Goal: Information Seeking & Learning: Check status

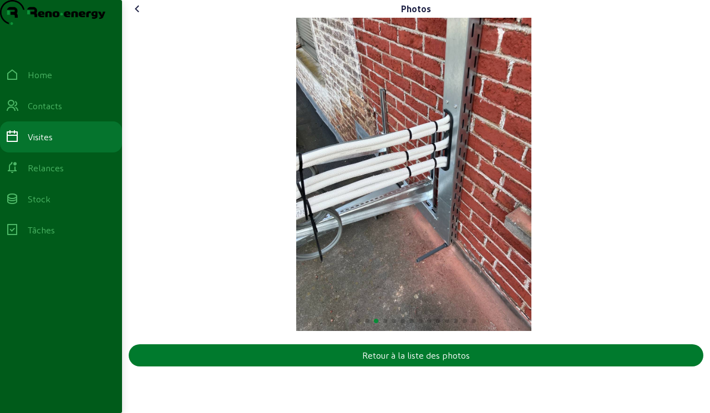
click at [423, 362] on div "Retour à la liste des photos" at bounding box center [416, 355] width 108 height 13
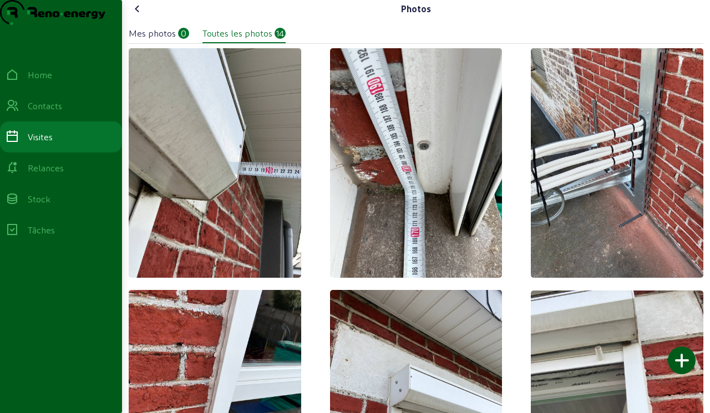
click at [143, 16] on icon at bounding box center [137, 8] width 13 height 13
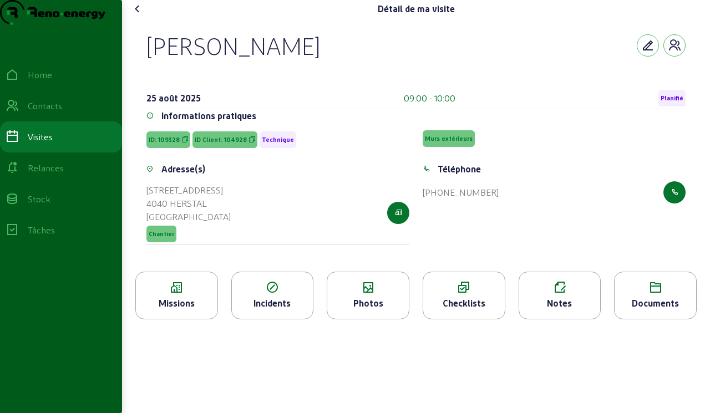
click at [143, 16] on icon at bounding box center [137, 8] width 13 height 13
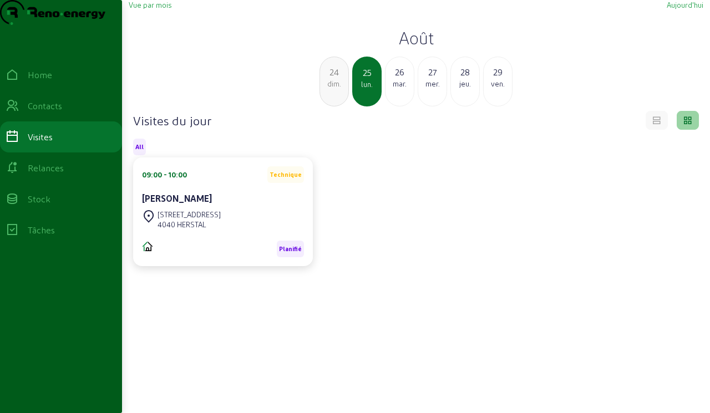
click at [398, 79] on div "26" at bounding box center [400, 71] width 28 height 13
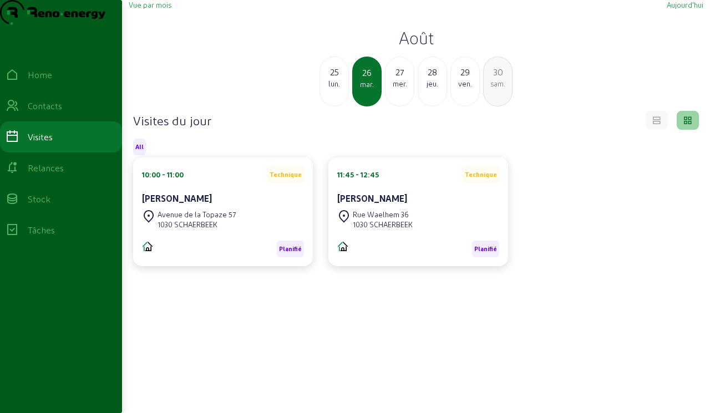
click at [403, 89] on div "mer." at bounding box center [400, 84] width 28 height 10
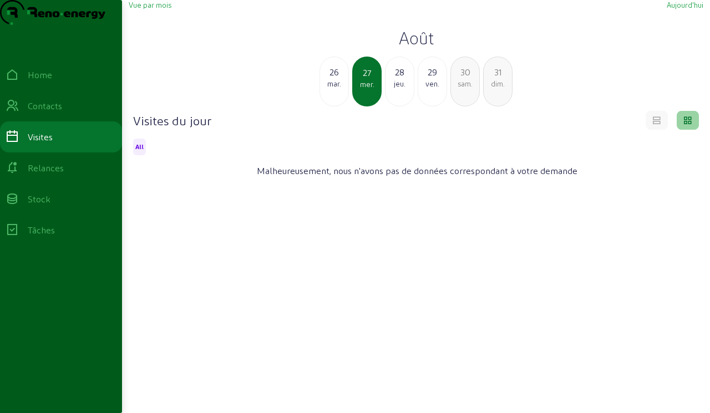
click at [432, 89] on div "ven." at bounding box center [432, 84] width 28 height 10
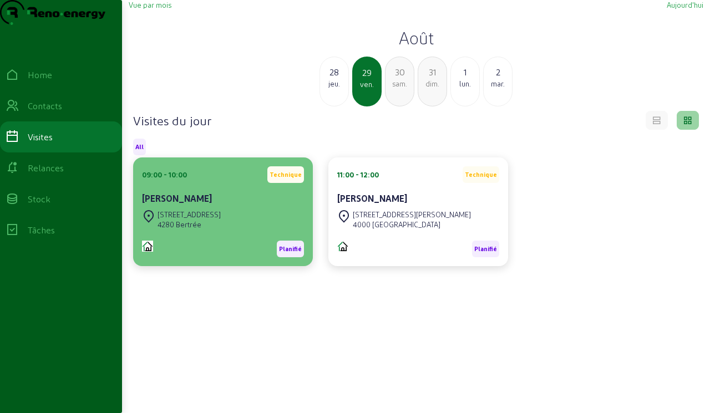
click at [197, 220] on div "[STREET_ADDRESS]" at bounding box center [189, 215] width 63 height 10
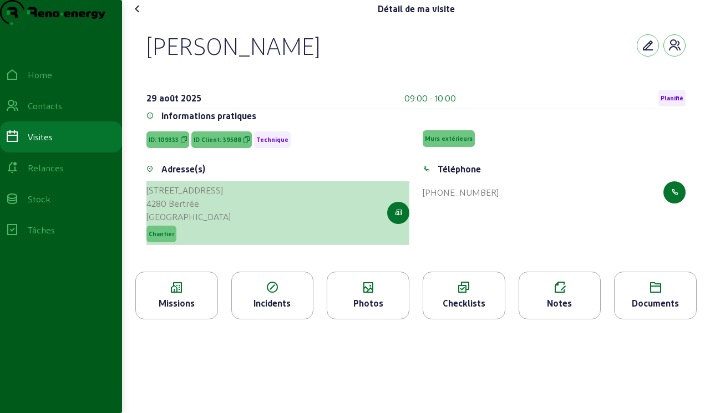
click at [178, 224] on div "[GEOGRAPHIC_DATA]" at bounding box center [188, 216] width 84 height 13
click at [401, 218] on icon "button" at bounding box center [398, 213] width 7 height 10
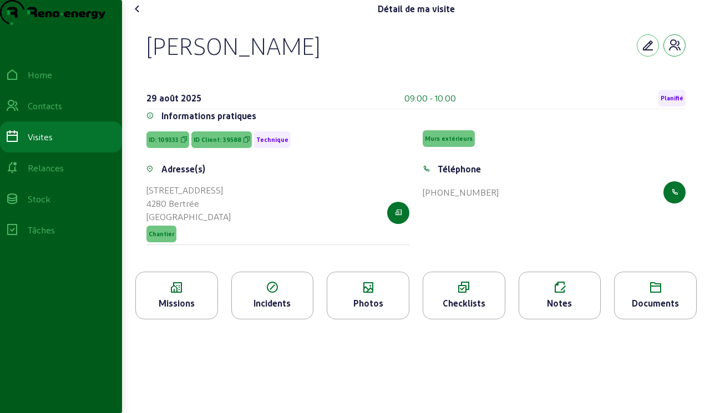
click at [443, 52] on icon "button" at bounding box center [674, 45] width 13 height 13
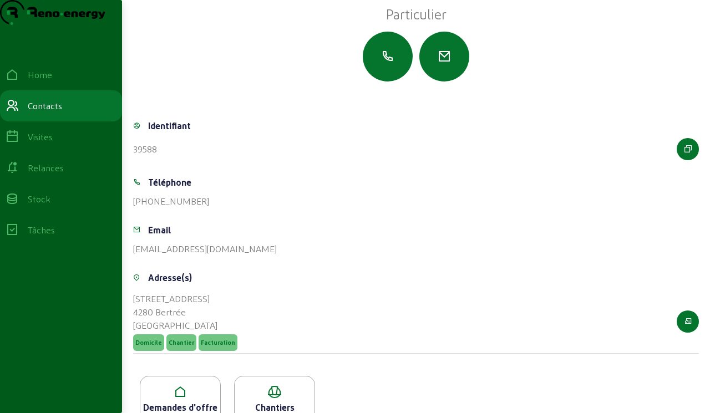
scroll to position [120, 0]
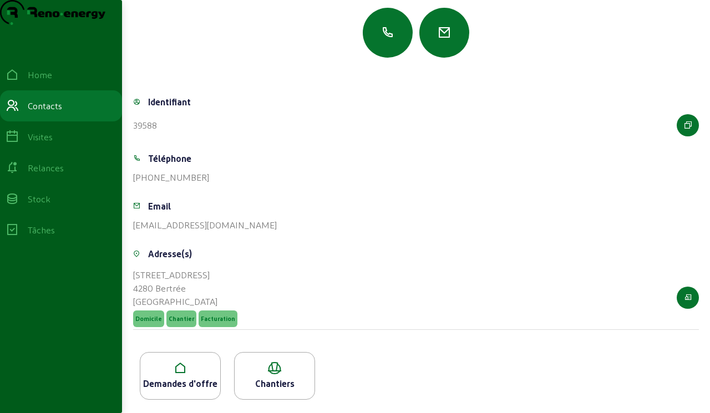
click at [184, 371] on icon at bounding box center [180, 368] width 80 height 13
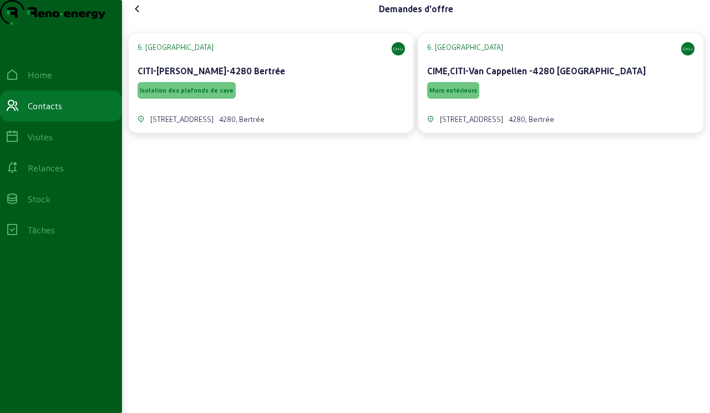
click at [443, 94] on span "Murs extérieurs" at bounding box center [453, 91] width 48 height 8
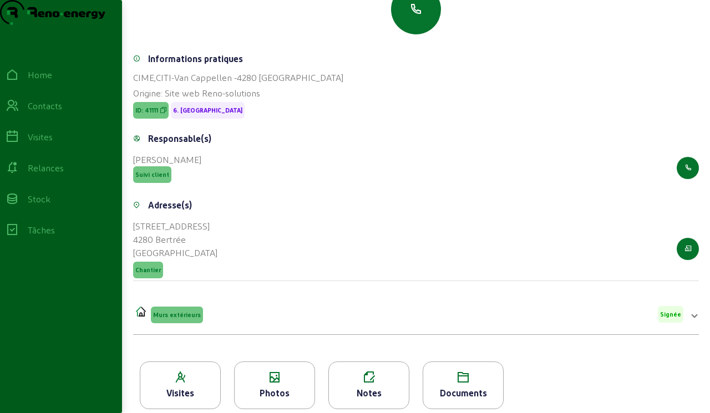
scroll to position [153, 0]
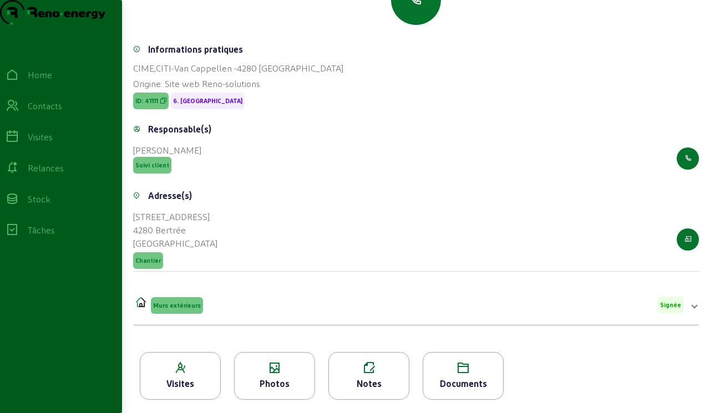
click at [443, 383] on div "Documents" at bounding box center [463, 383] width 80 height 13
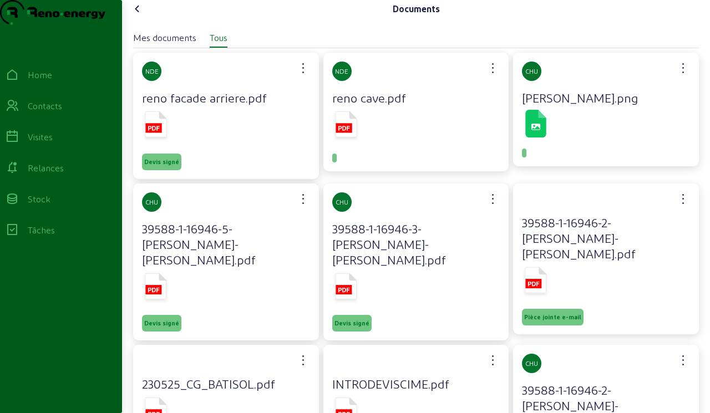
click at [163, 119] on icon at bounding box center [163, 115] width 8 height 8
click at [136, 18] on cam-font-icon at bounding box center [138, 9] width 18 height 18
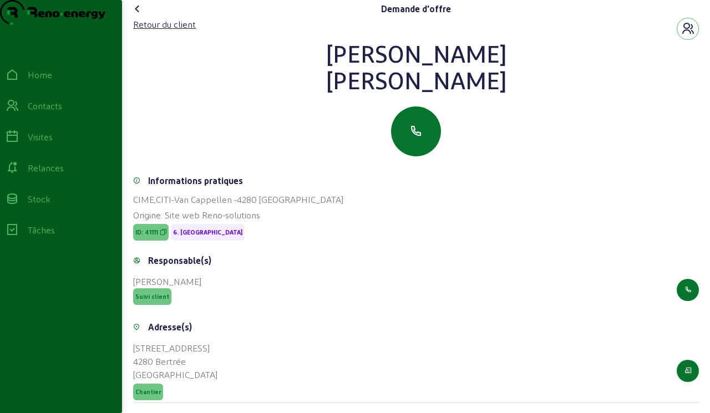
click at [133, 16] on icon at bounding box center [137, 8] width 13 height 13
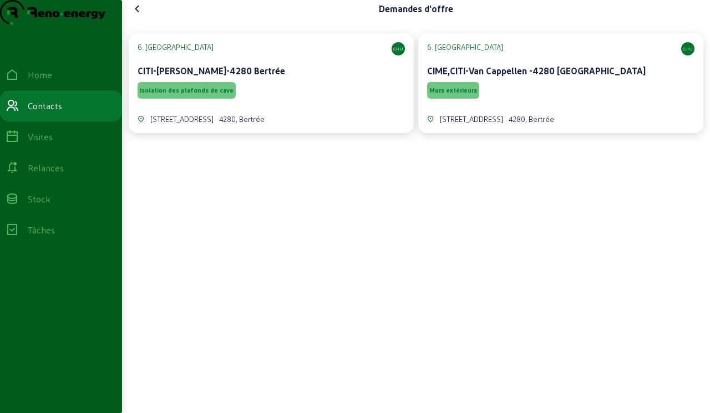
click at [134, 16] on icon at bounding box center [137, 8] width 13 height 13
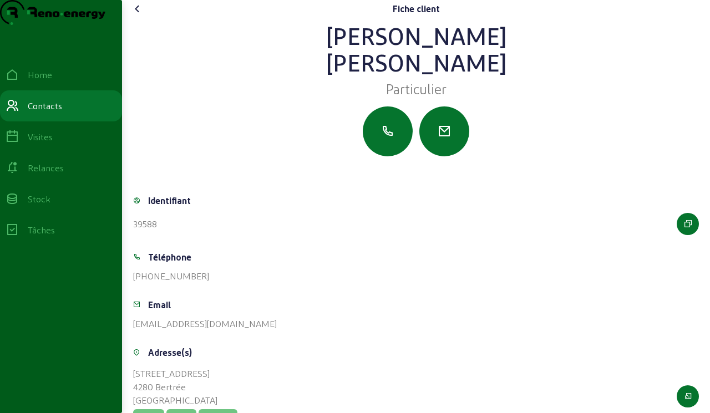
click at [142, 16] on icon at bounding box center [137, 8] width 13 height 13
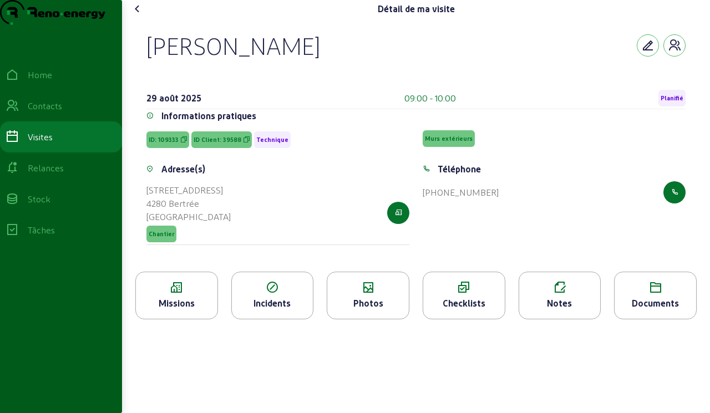
click at [364, 310] on div "Photos" at bounding box center [368, 303] width 82 height 13
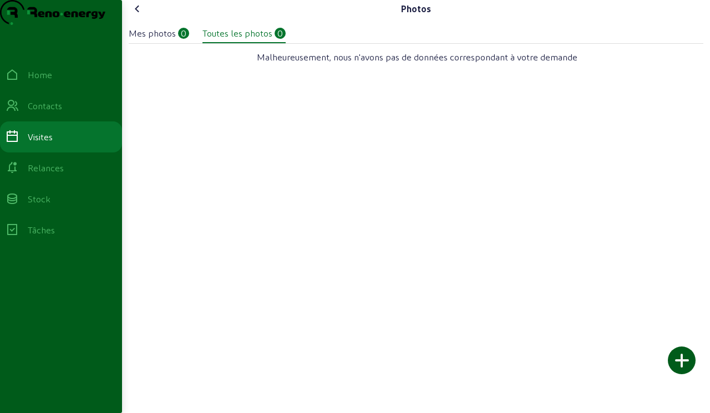
click at [140, 16] on icon at bounding box center [137, 8] width 13 height 13
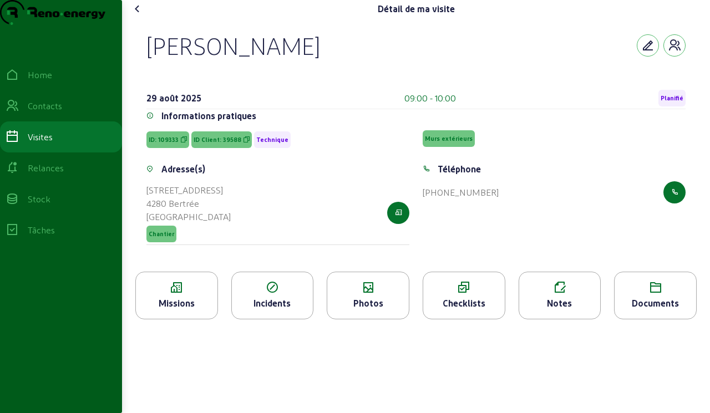
click at [443, 310] on div "Documents" at bounding box center [656, 303] width 82 height 13
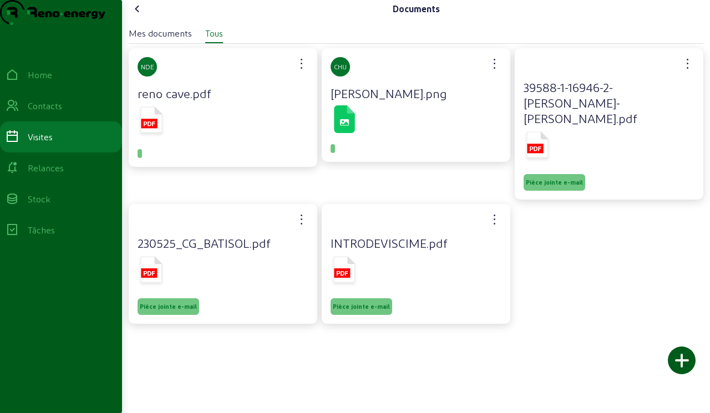
click at [144, 18] on cam-font-icon at bounding box center [138, 9] width 18 height 18
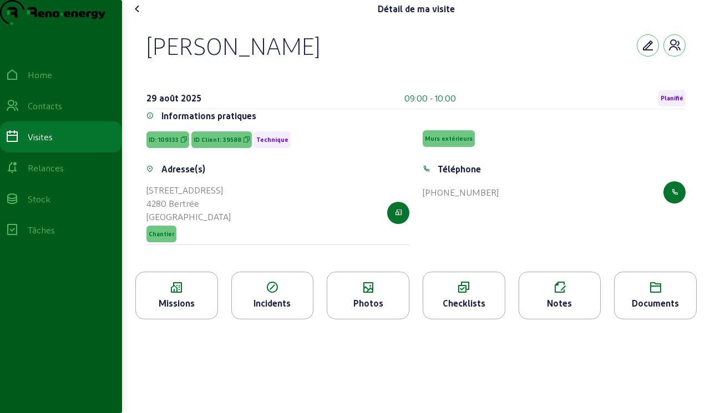
click at [443, 310] on div "Checklists" at bounding box center [464, 303] width 82 height 13
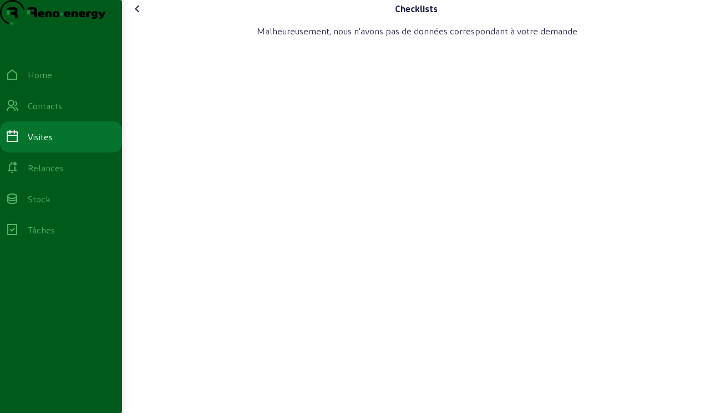
click at [146, 18] on cam-font-icon at bounding box center [138, 9] width 18 height 18
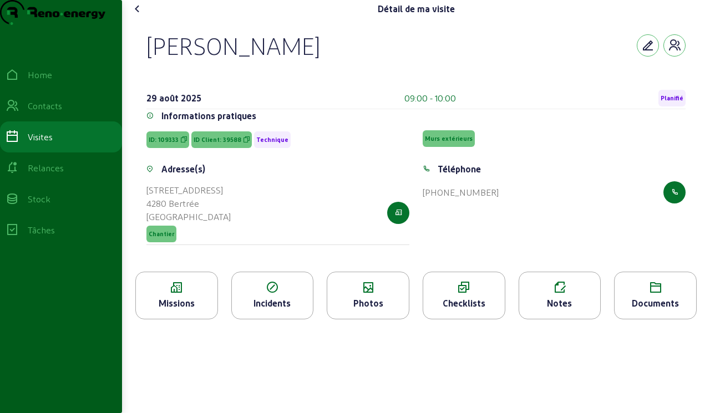
click at [144, 16] on icon at bounding box center [137, 8] width 13 height 13
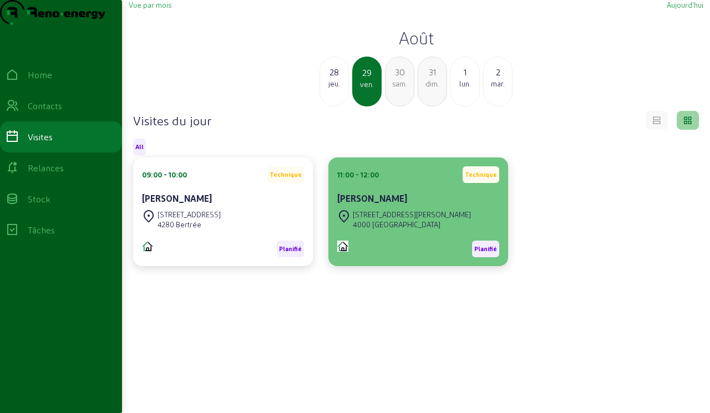
click at [400, 220] on div "[STREET_ADDRESS][PERSON_NAME]" at bounding box center [412, 215] width 118 height 10
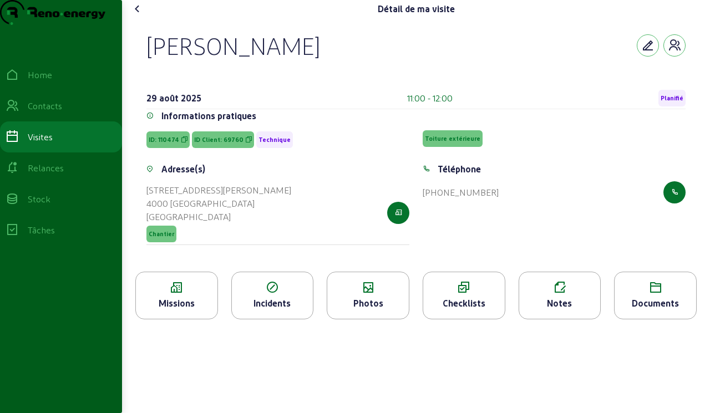
click at [371, 295] on icon at bounding box center [368, 287] width 82 height 13
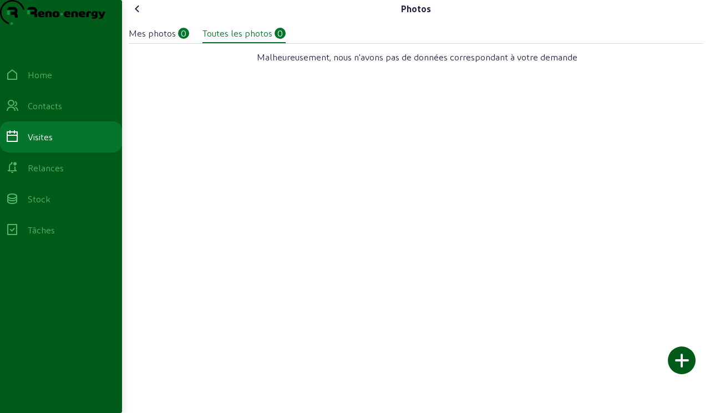
click at [143, 16] on icon at bounding box center [137, 8] width 13 height 13
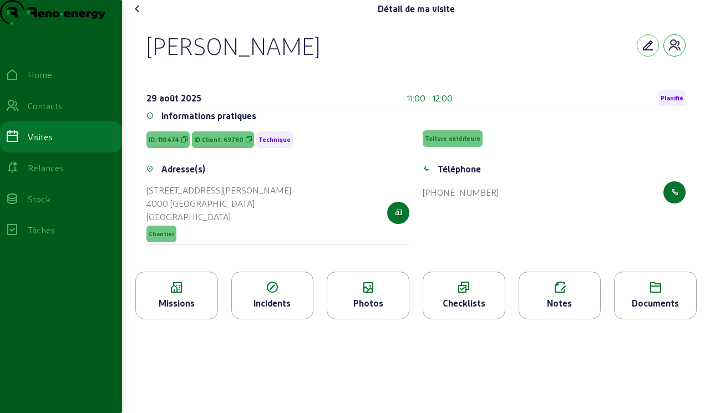
click at [443, 57] on button "button" at bounding box center [674, 45] width 22 height 22
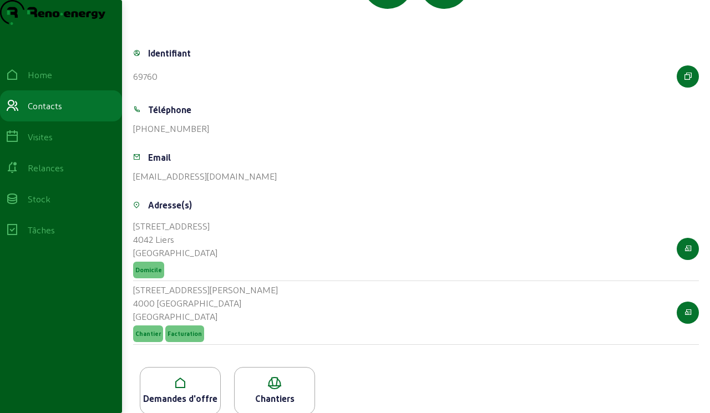
scroll to position [184, 0]
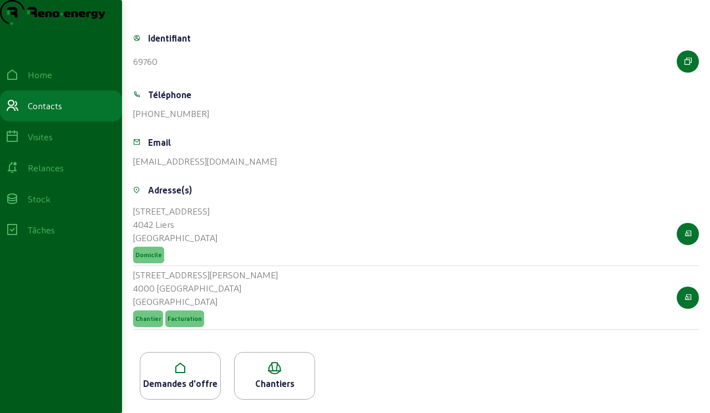
click at [189, 378] on div "Demandes d'offre" at bounding box center [180, 383] width 80 height 13
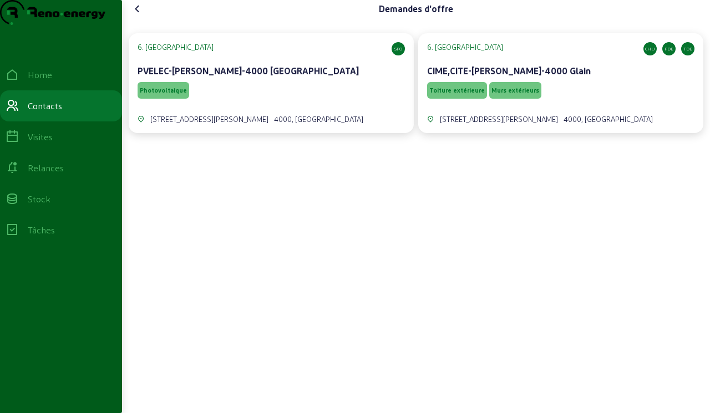
click at [443, 94] on span "Murs extérieurs" at bounding box center [515, 91] width 48 height 8
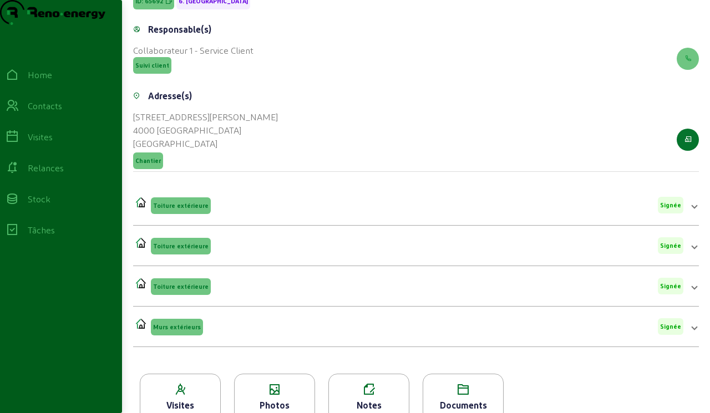
scroll to position [273, 0]
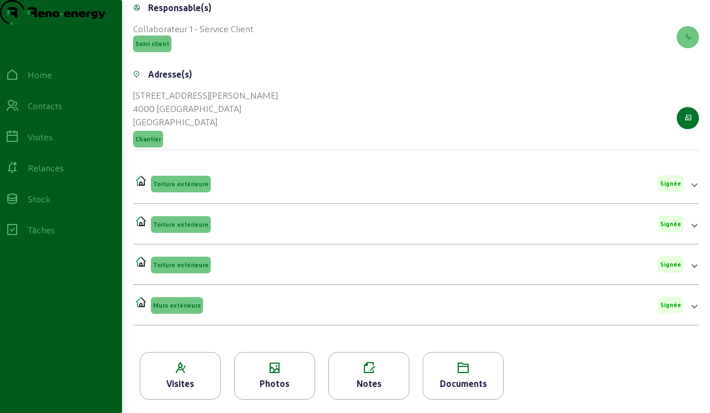
click at [443, 376] on div "Documents" at bounding box center [463, 376] width 81 height 48
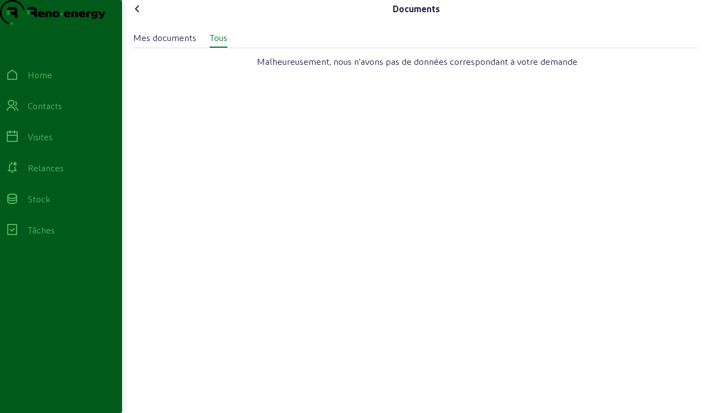
click at [146, 18] on cam-font-icon at bounding box center [138, 9] width 18 height 18
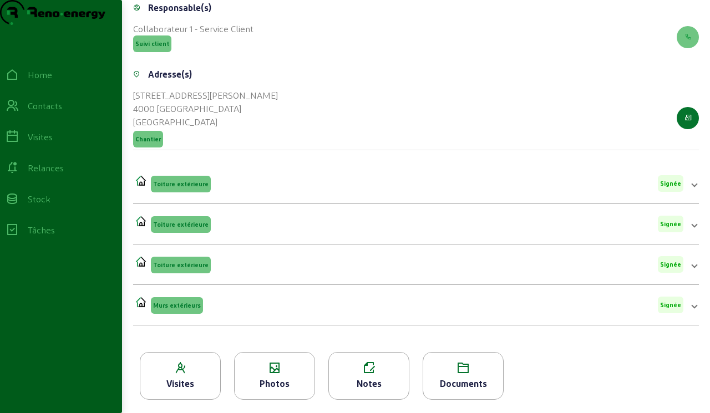
scroll to position [273, 0]
click at [275, 391] on div "Photos" at bounding box center [274, 376] width 81 height 48
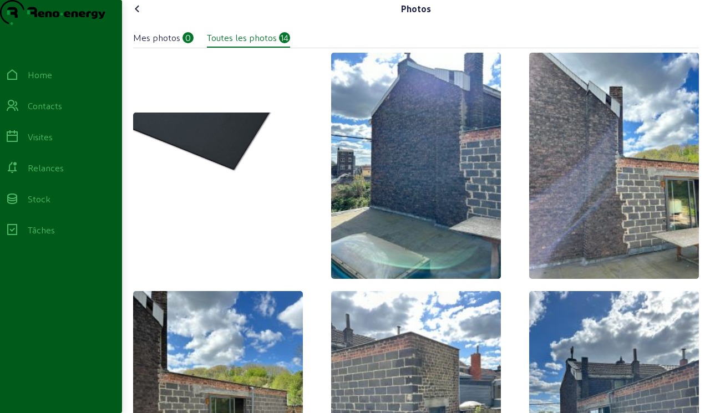
click at [416, 237] on img at bounding box center [416, 166] width 170 height 226
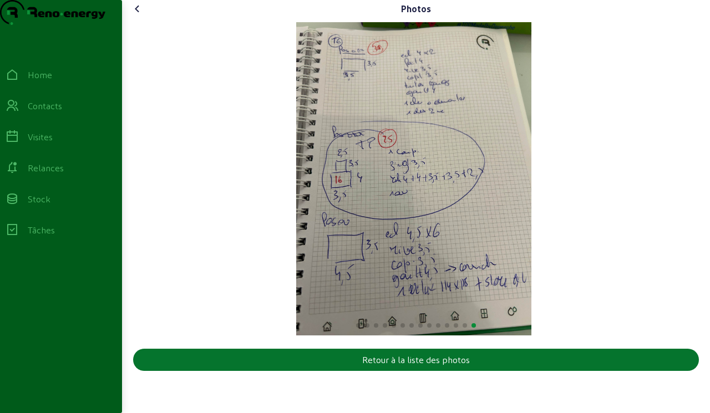
click at [146, 18] on cam-font-icon at bounding box center [138, 9] width 18 height 18
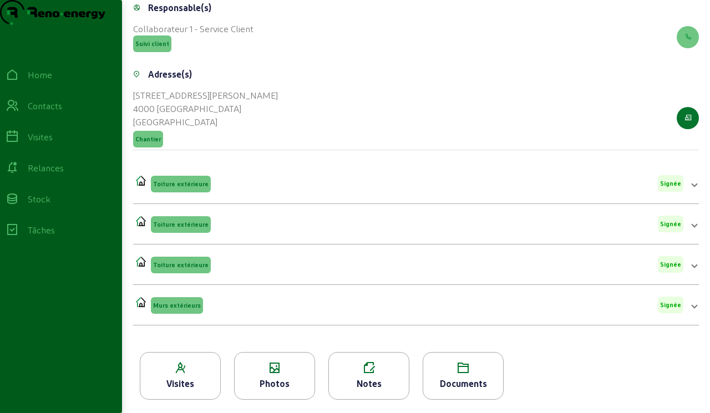
scroll to position [273, 0]
click at [221, 305] on div "Murs extérieurs Signée" at bounding box center [409, 304] width 548 height 17
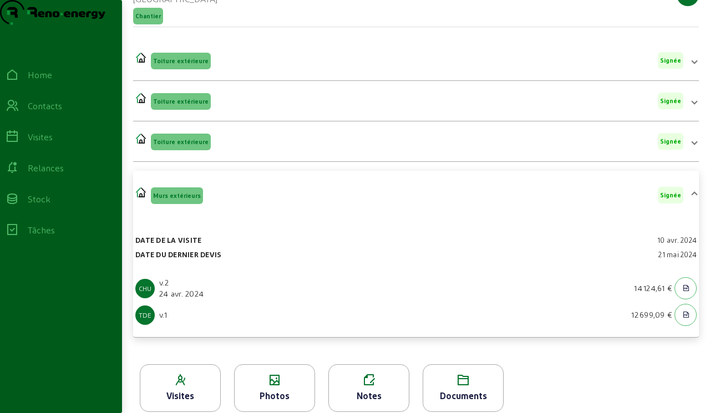
scroll to position [386, 0]
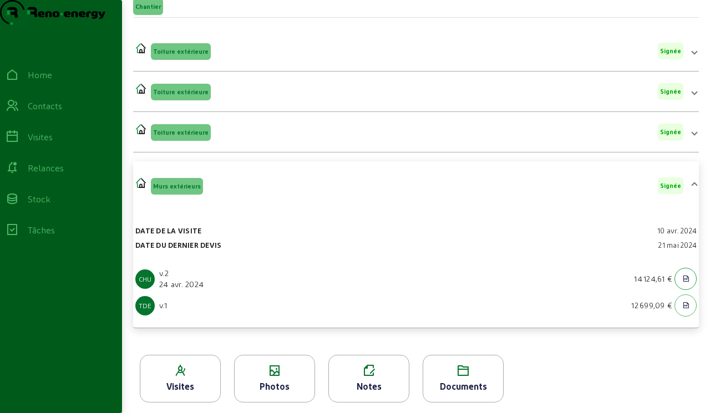
click at [443, 290] on button "button" at bounding box center [686, 279] width 22 height 22
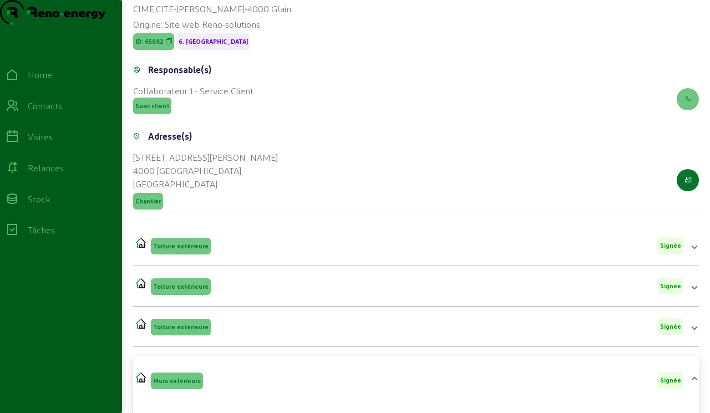
scroll to position [0, 0]
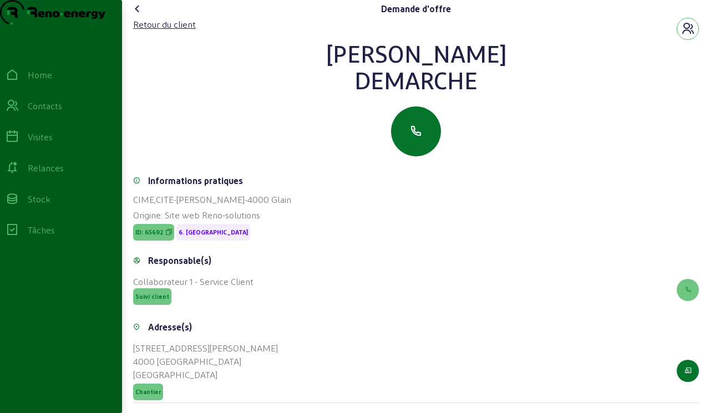
click at [143, 16] on icon at bounding box center [137, 8] width 13 height 13
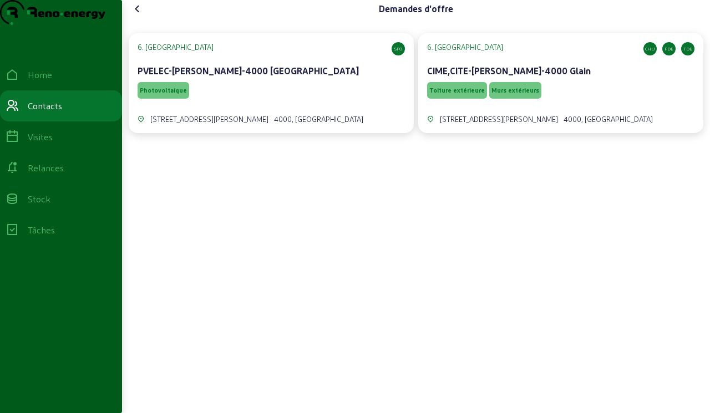
click at [134, 16] on icon at bounding box center [137, 8] width 13 height 13
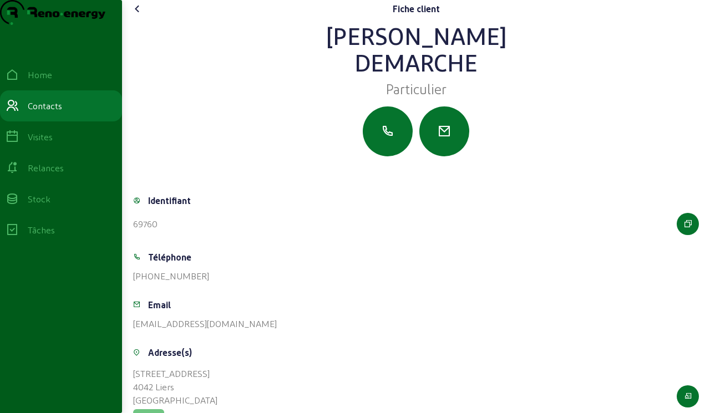
click at [140, 16] on icon at bounding box center [137, 8] width 13 height 13
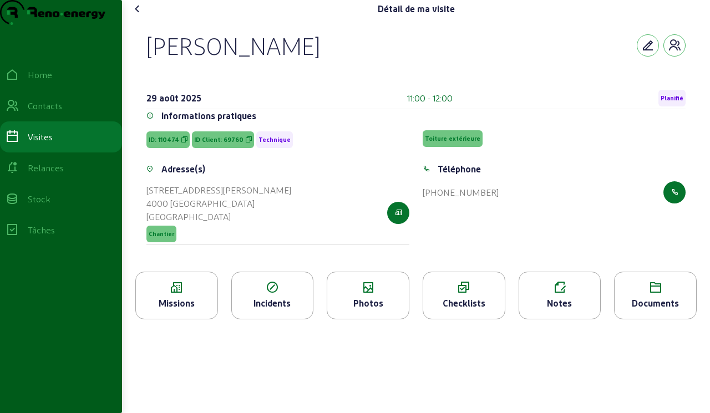
click at [134, 18] on cam-font-icon at bounding box center [138, 9] width 18 height 18
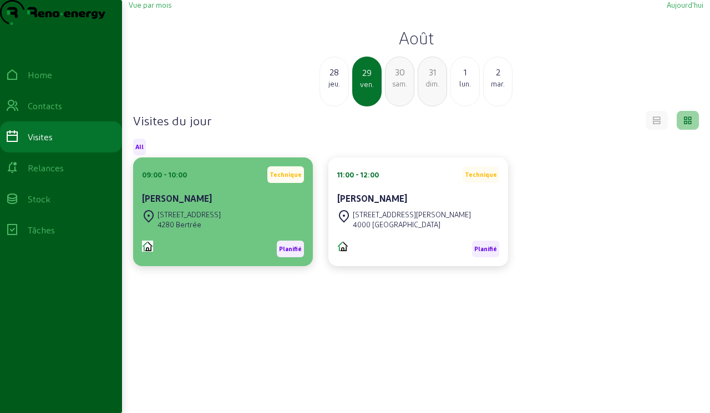
click at [205, 220] on div "[STREET_ADDRESS]" at bounding box center [189, 215] width 63 height 10
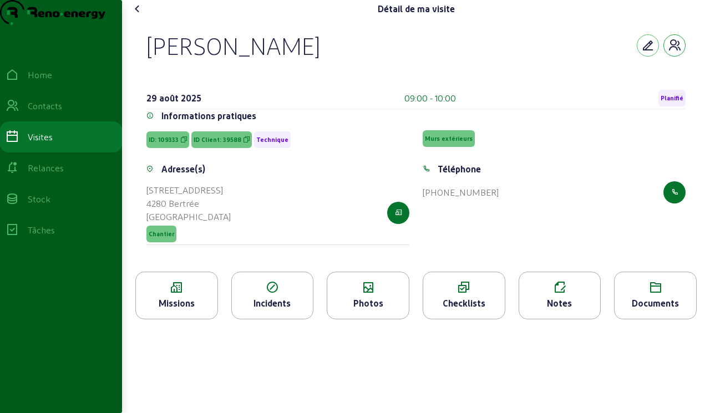
click at [443, 57] on button "button" at bounding box center [674, 45] width 22 height 22
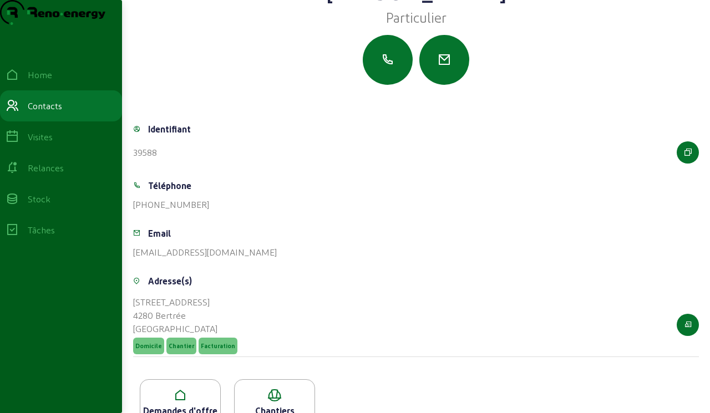
scroll to position [120, 0]
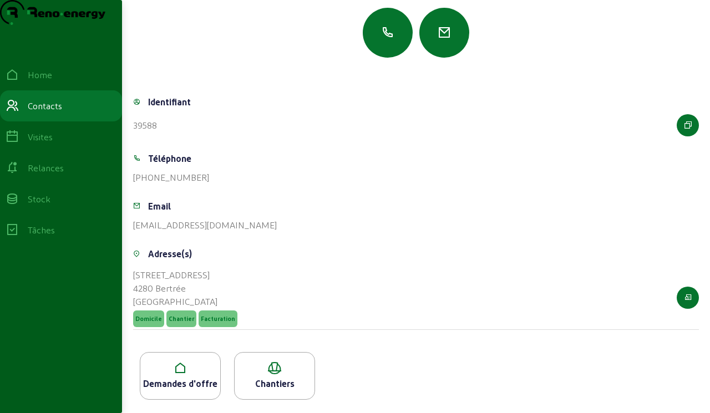
click at [178, 390] on div "Demandes d'offre" at bounding box center [180, 383] width 80 height 13
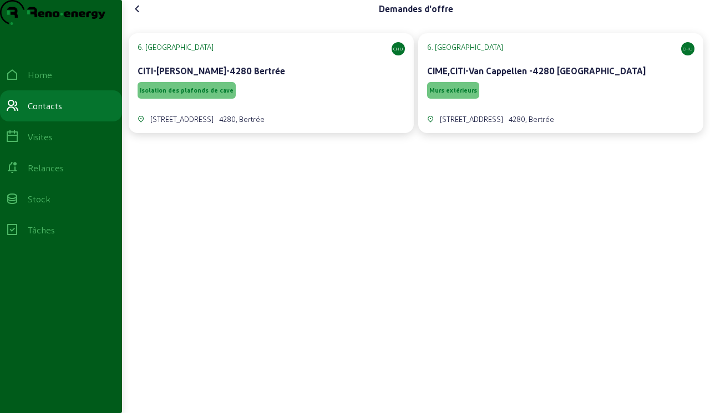
click at [443, 99] on span "Murs extérieurs" at bounding box center [453, 90] width 52 height 17
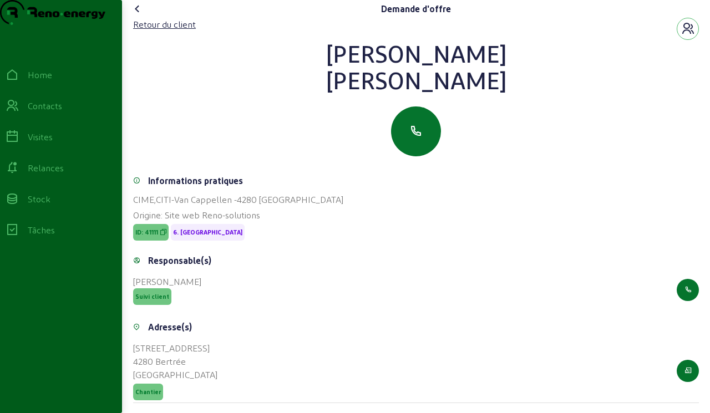
scroll to position [153, 0]
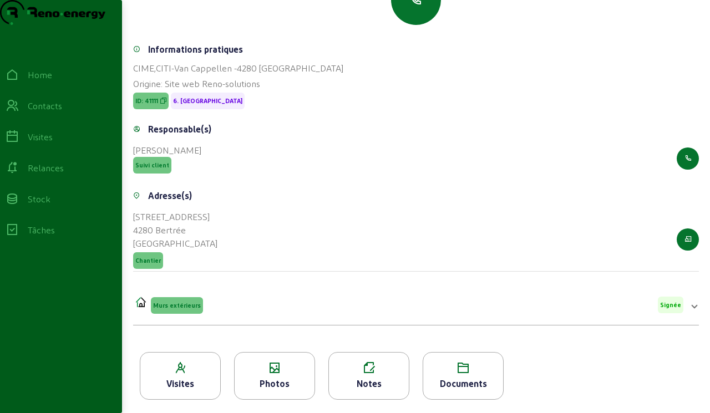
click at [443, 373] on icon at bounding box center [463, 368] width 80 height 13
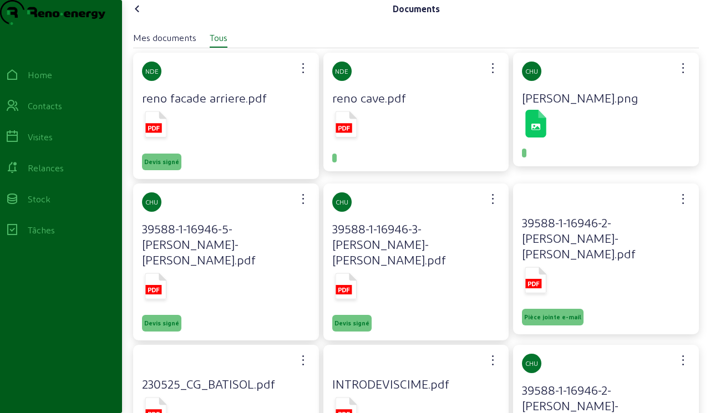
click at [165, 138] on icon at bounding box center [156, 124] width 22 height 26
click at [141, 16] on icon at bounding box center [137, 8] width 13 height 13
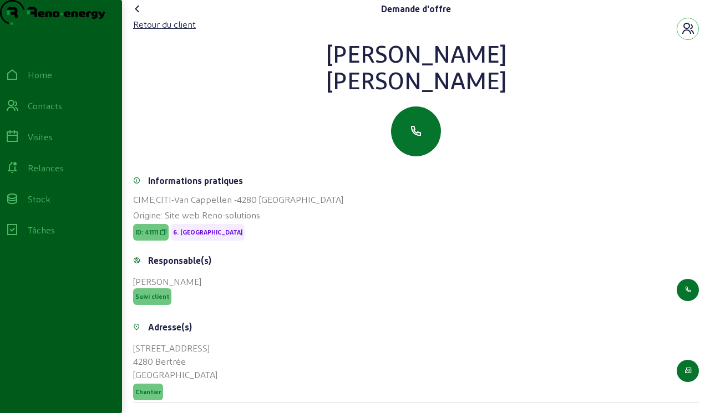
click at [138, 16] on icon at bounding box center [137, 8] width 13 height 13
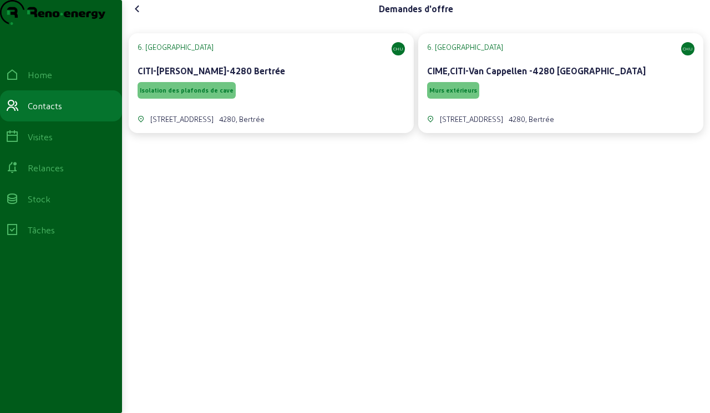
click at [139, 18] on cam-font-icon at bounding box center [138, 9] width 18 height 18
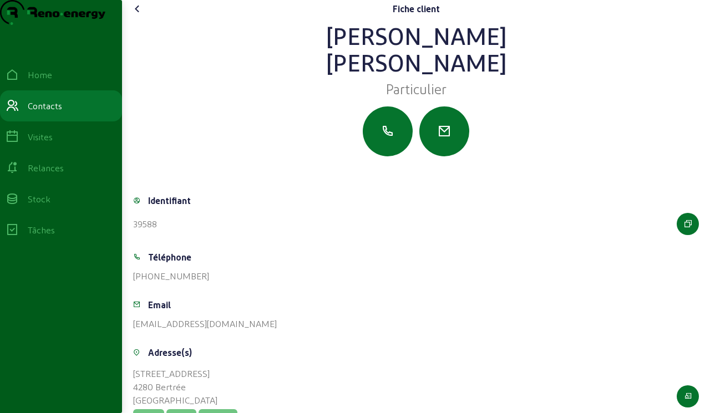
click at [146, 18] on cam-font-icon at bounding box center [138, 9] width 18 height 18
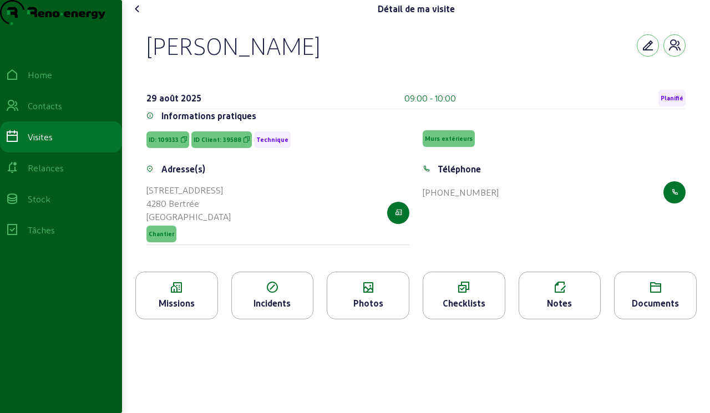
click at [140, 16] on icon at bounding box center [137, 8] width 13 height 13
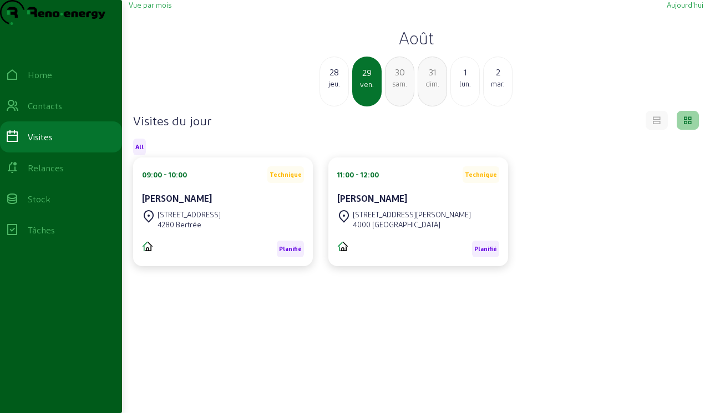
scroll to position [7, 0]
